Goal: Information Seeking & Learning: Learn about a topic

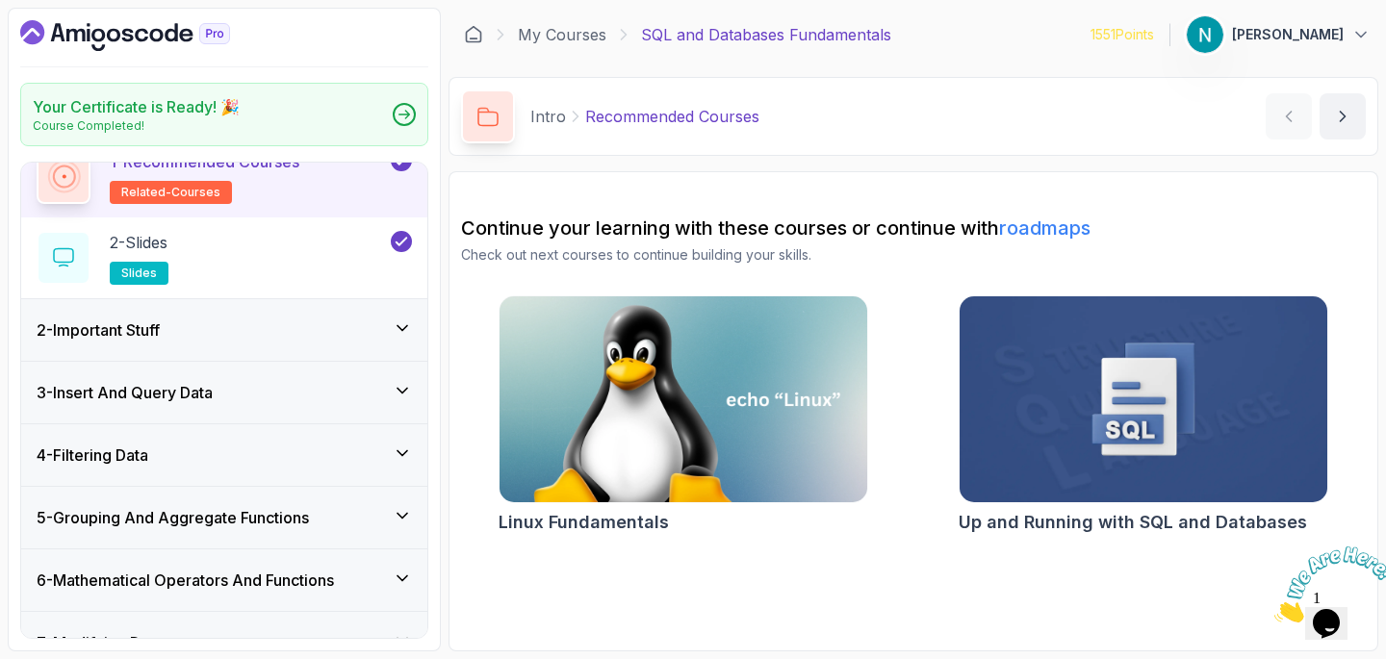
click at [206, 323] on div "2 - Important Stuff" at bounding box center [224, 330] width 375 height 23
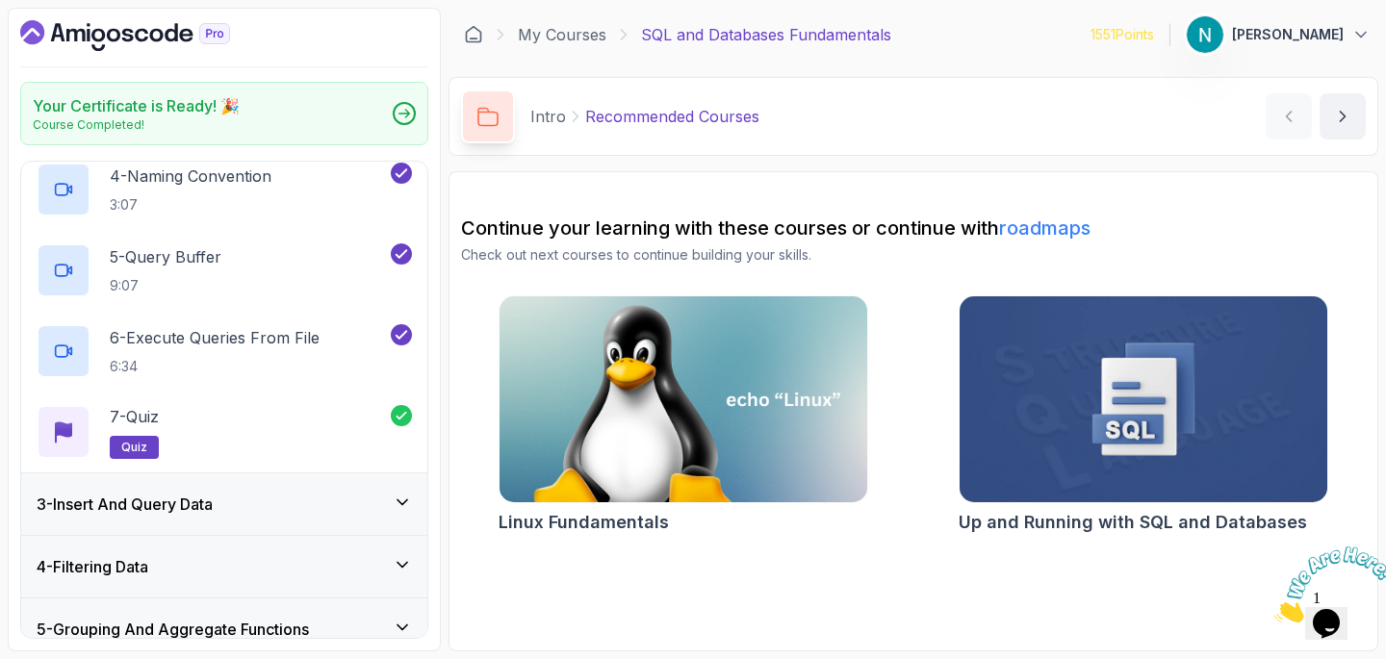
scroll to position [777, 0]
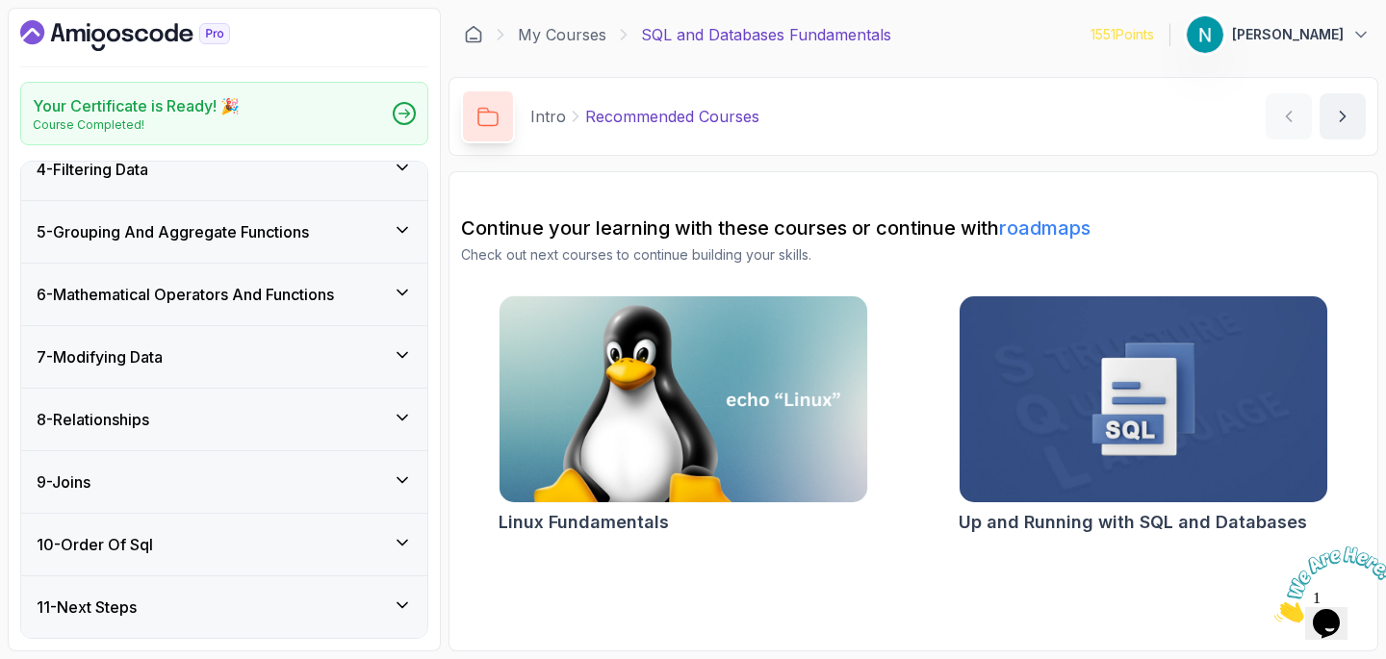
click at [180, 536] on div "10 - Order Of Sql" at bounding box center [224, 544] width 375 height 23
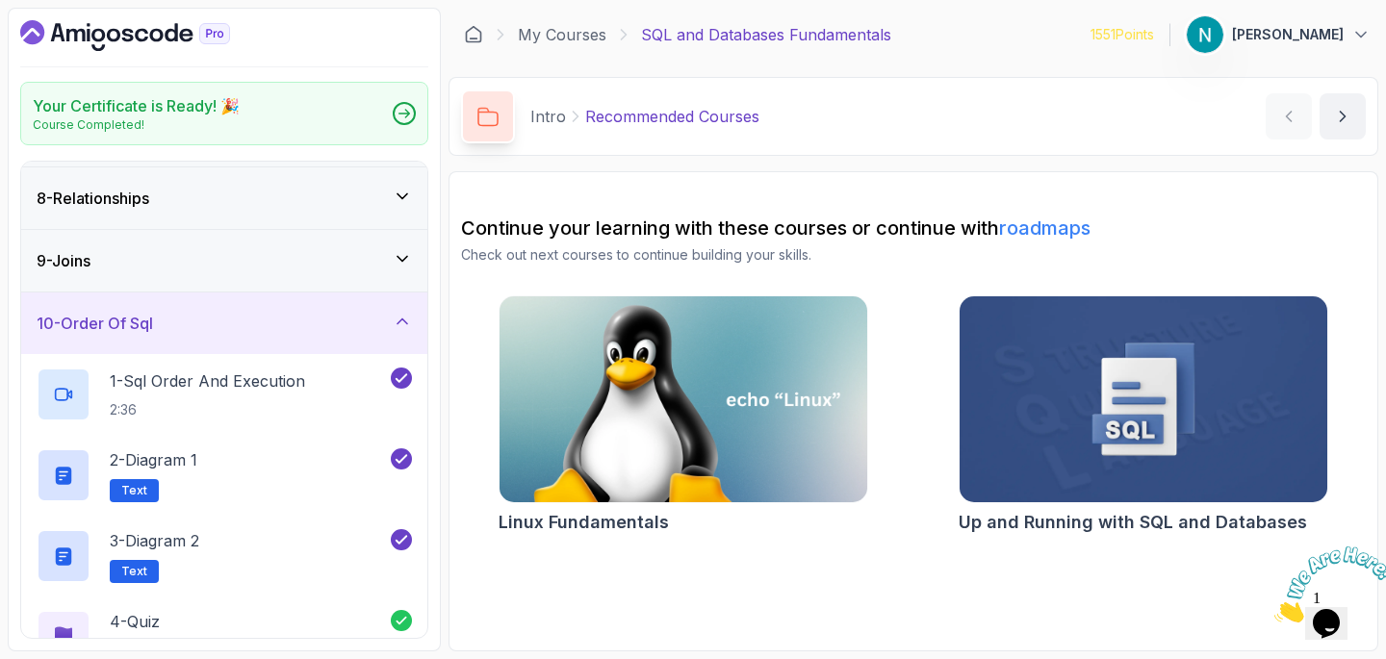
scroll to position [534, 0]
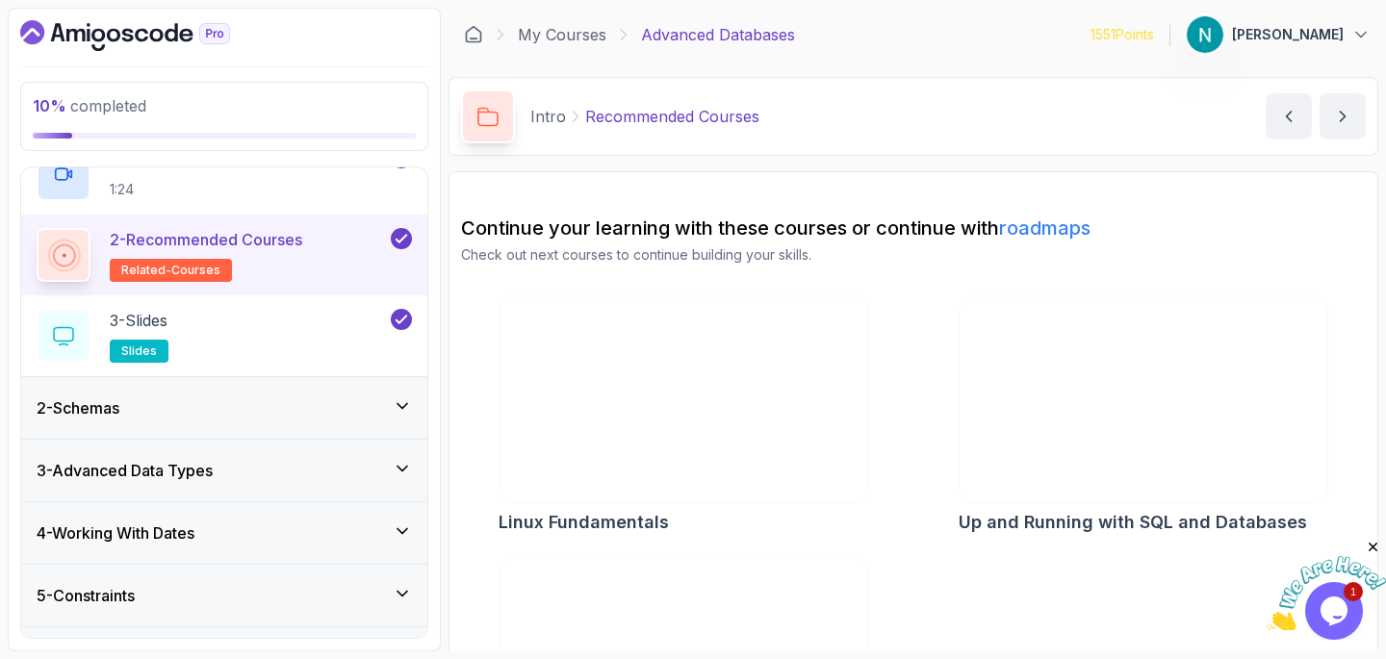
scroll to position [127, 0]
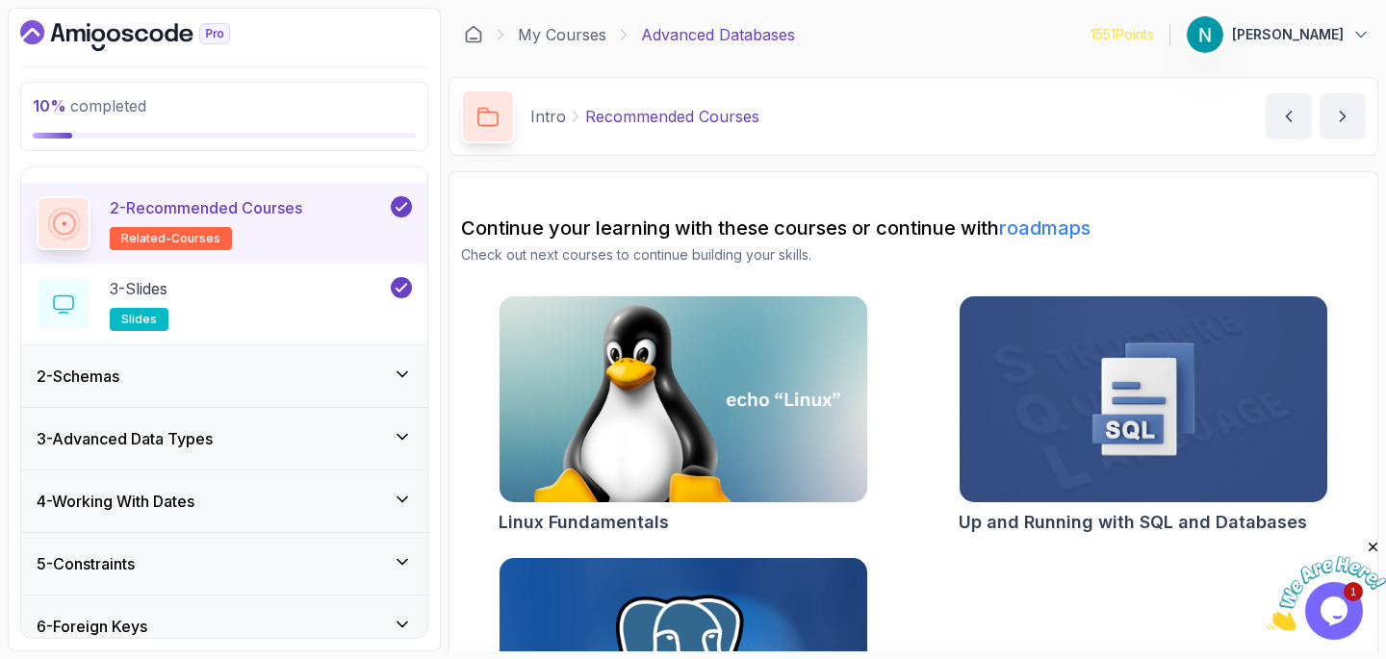
click at [359, 385] on div "2 - Schemas" at bounding box center [224, 376] width 375 height 23
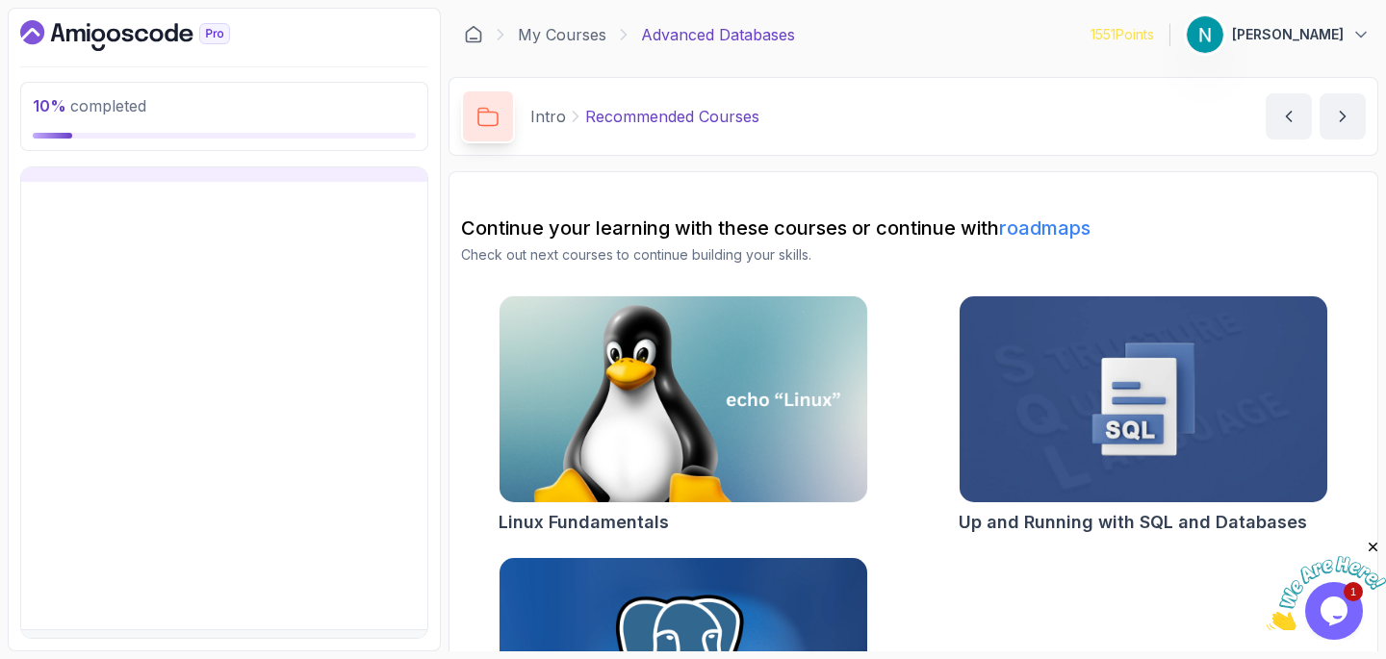
scroll to position [82, 0]
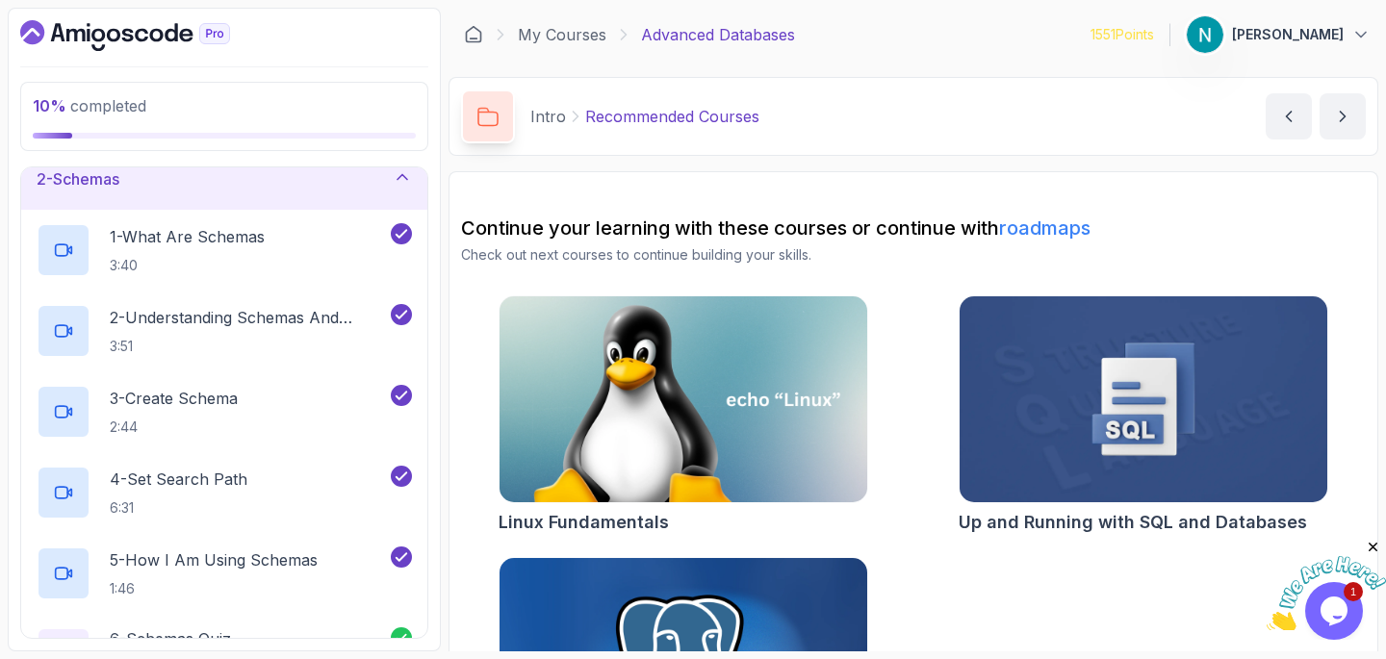
click at [384, 187] on div "2 - Schemas" at bounding box center [224, 178] width 375 height 23
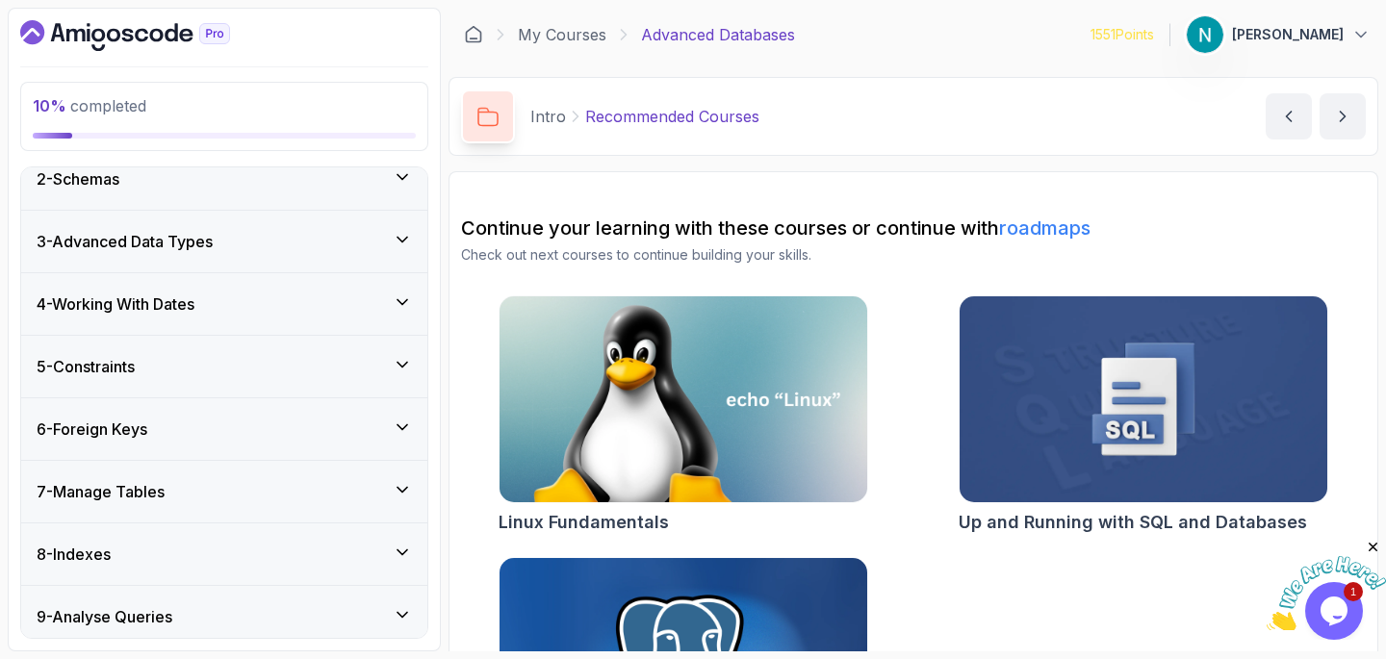
click at [371, 235] on div "3 - Advanced Data Types" at bounding box center [224, 241] width 375 height 23
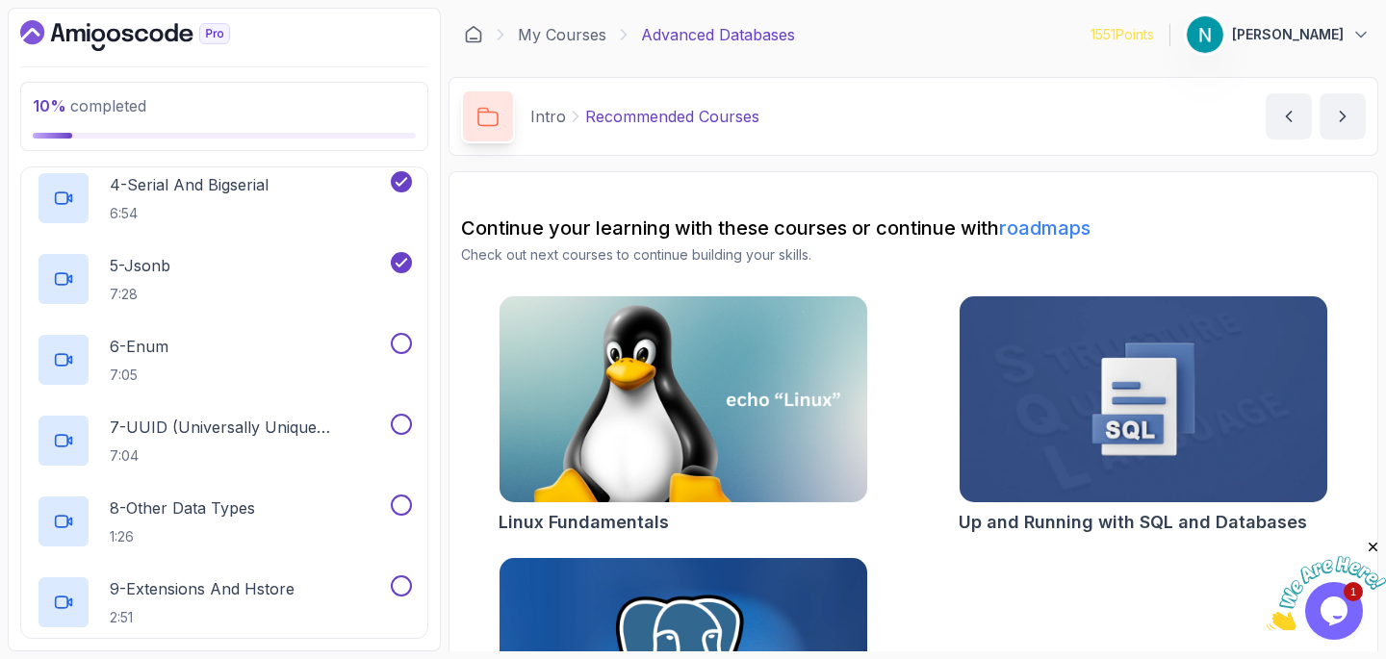
scroll to position [441, 0]
click at [255, 339] on div "6 - Enum 7:05" at bounding box center [212, 358] width 350 height 54
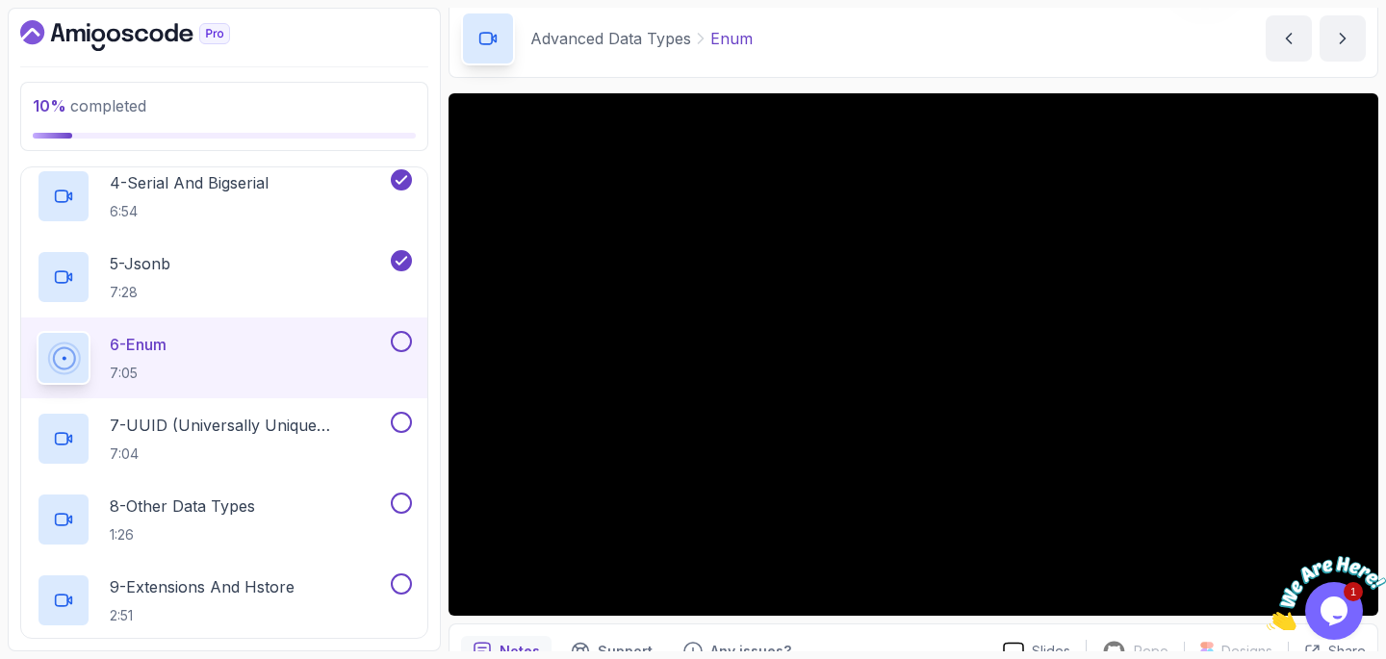
scroll to position [89, 0]
